Goal: Task Accomplishment & Management: Manage account settings

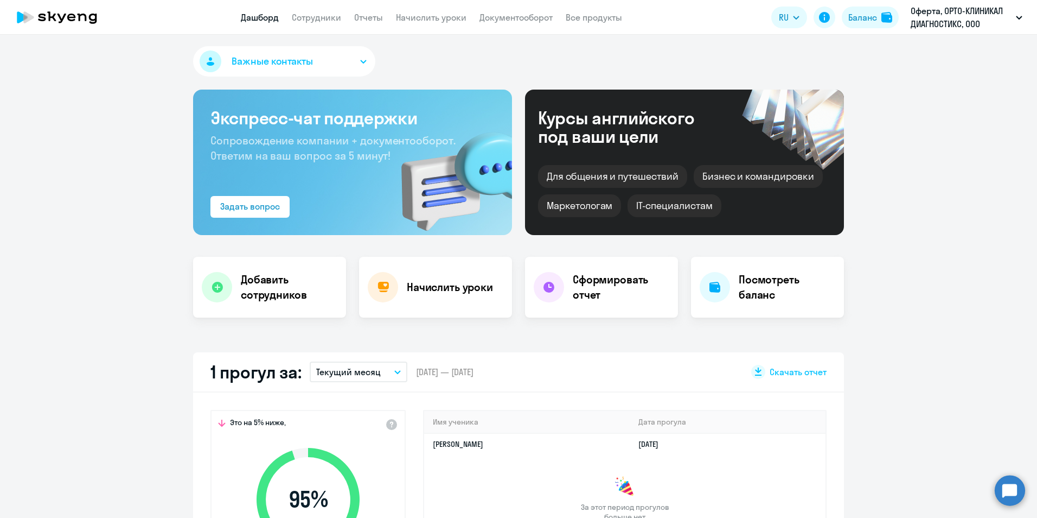
scroll to position [3, 0]
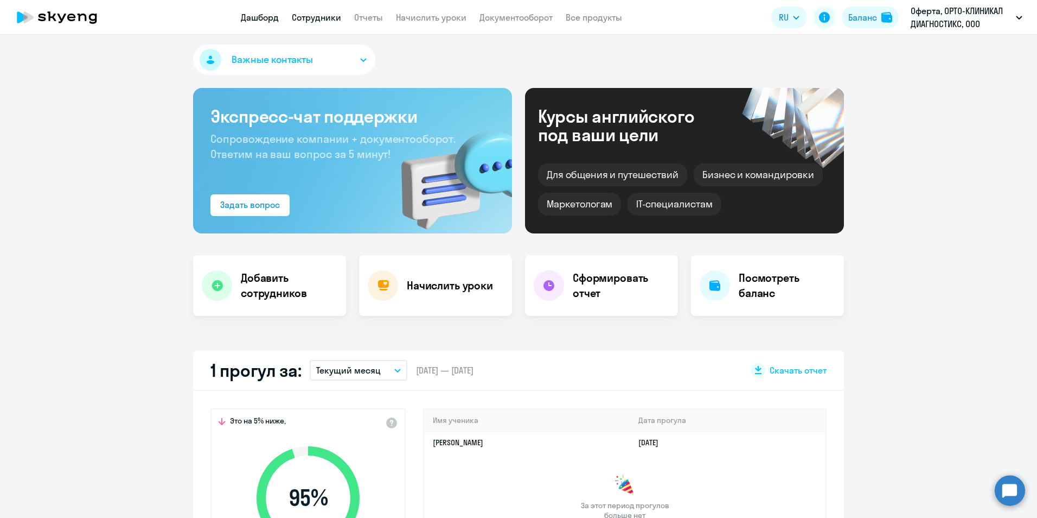
click at [321, 12] on link "Сотрудники" at bounding box center [316, 17] width 49 height 11
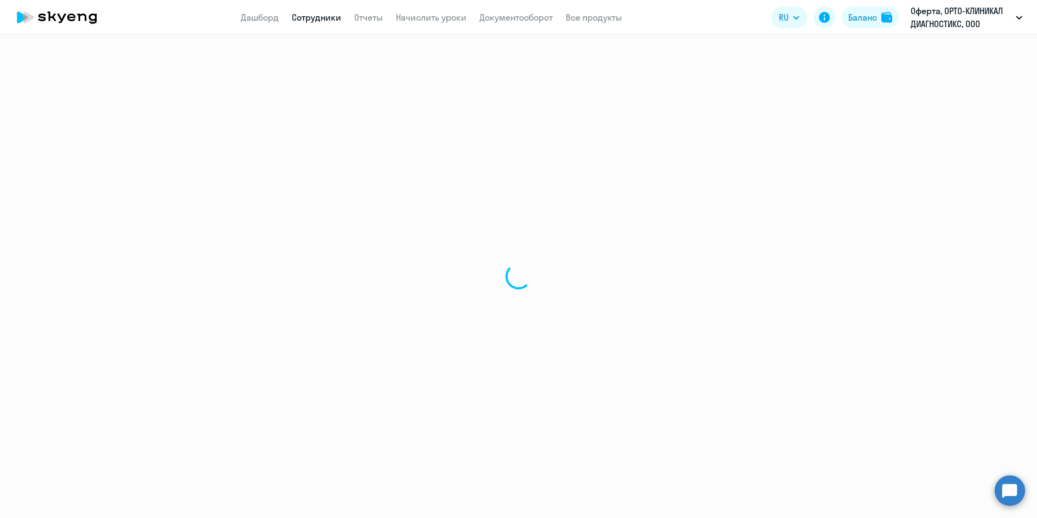
select select "30"
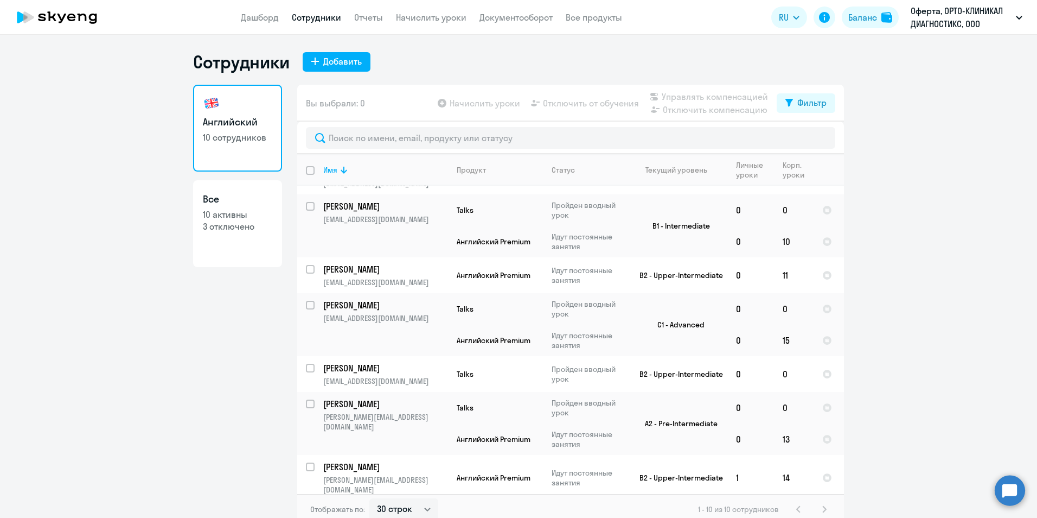
scroll to position [127, 0]
click at [308, 405] on input "select row 22080690" at bounding box center [317, 409] width 22 height 22
checkbox input "true"
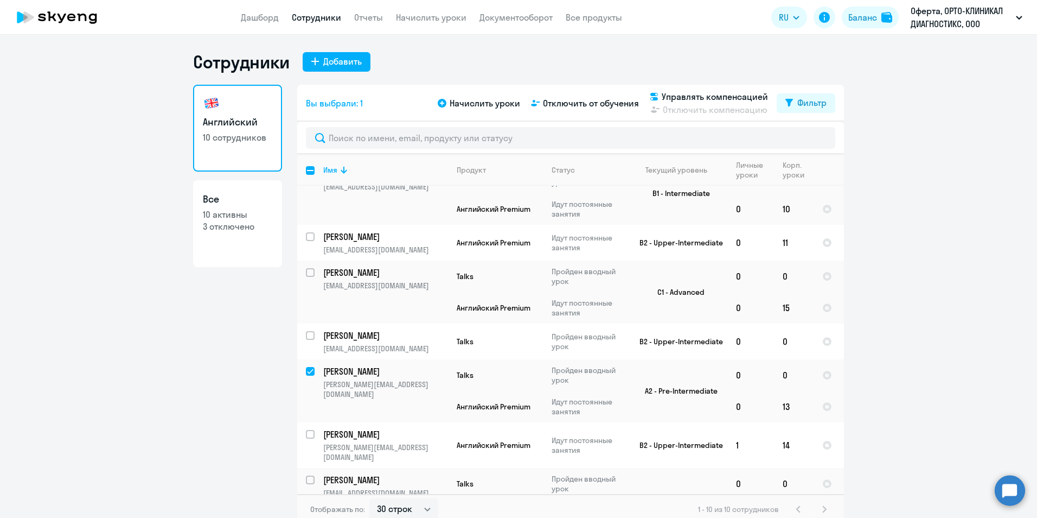
scroll to position [159, 0]
click at [462, 18] on link "Начислить уроки" at bounding box center [431, 17] width 71 height 11
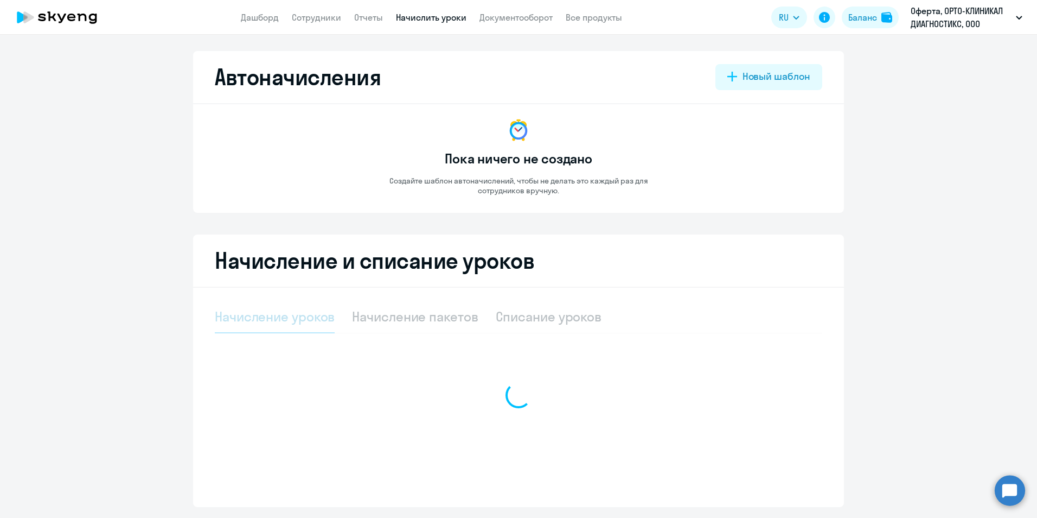
select select "10"
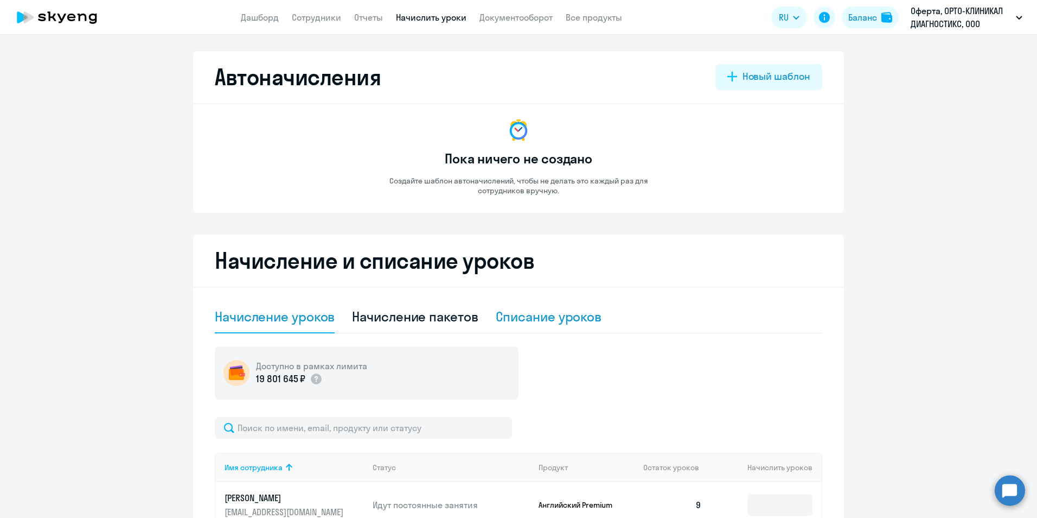
click at [524, 313] on div "Списание уроков" at bounding box center [549, 316] width 106 height 17
select select "10"
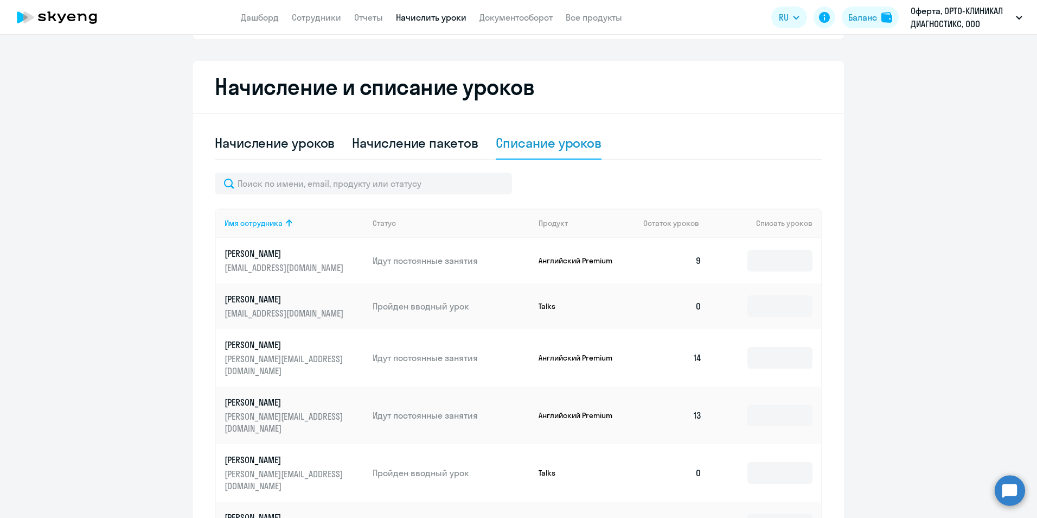
scroll to position [185, 0]
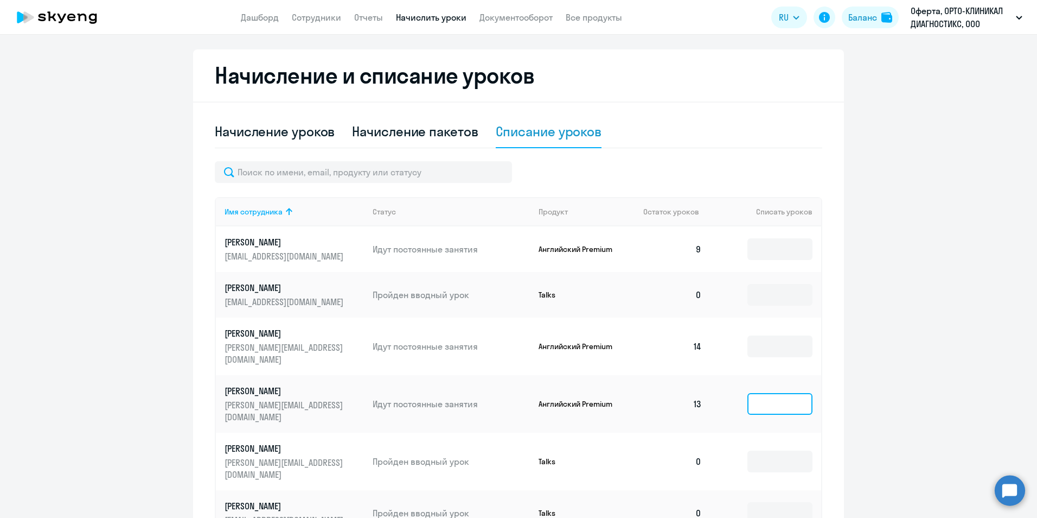
click at [797, 393] on input at bounding box center [780, 404] width 65 height 22
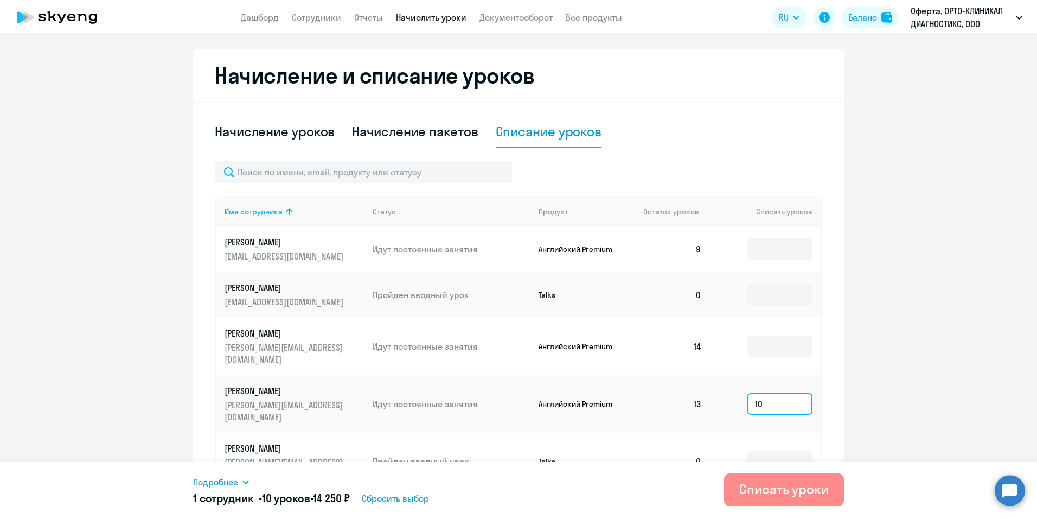
type input "10"
click at [773, 495] on div "Списать уроки" at bounding box center [784, 488] width 90 height 17
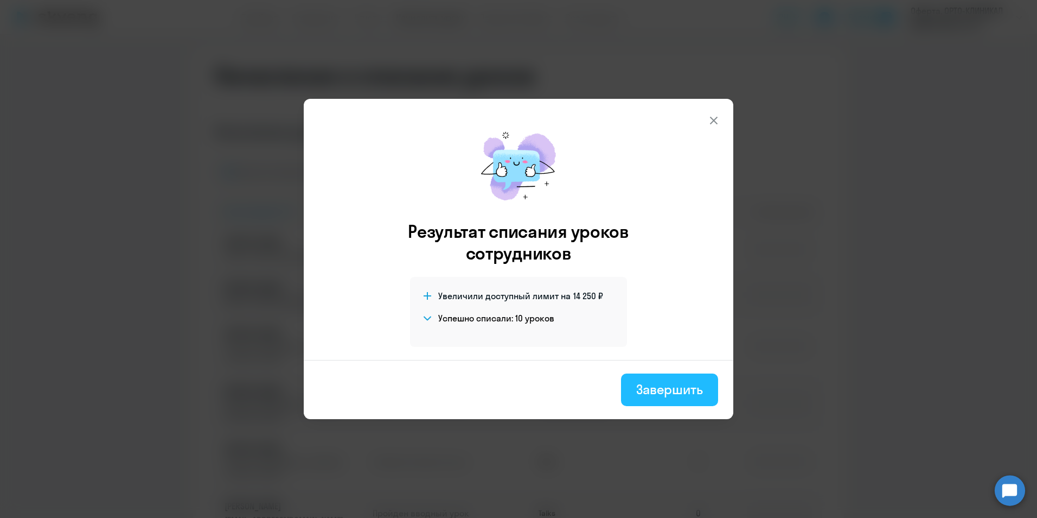
click at [708, 396] on button "Завершить" at bounding box center [669, 389] width 97 height 33
